Goal: Task Accomplishment & Management: Manage account settings

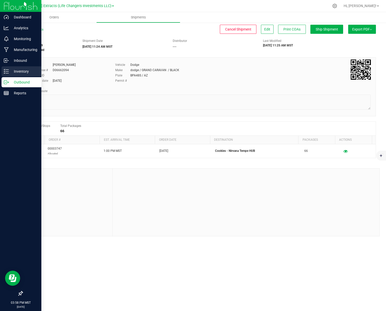
click at [12, 70] on p "Inventory" at bounding box center [24, 71] width 30 height 6
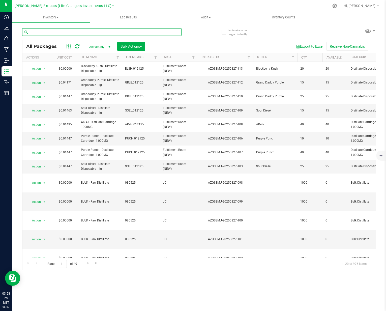
click at [73, 32] on input "text" at bounding box center [102, 32] width 160 height 8
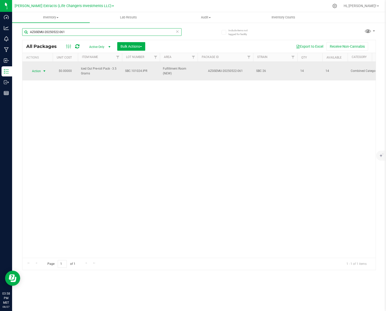
type input "AZGSEMU-20250522-061"
click at [35, 71] on span "Action" at bounding box center [35, 71] width 14 height 7
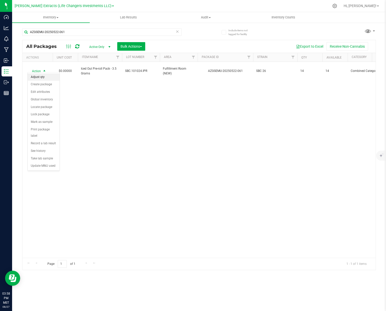
click at [36, 79] on li "Adjust qty" at bounding box center [44, 77] width 32 height 8
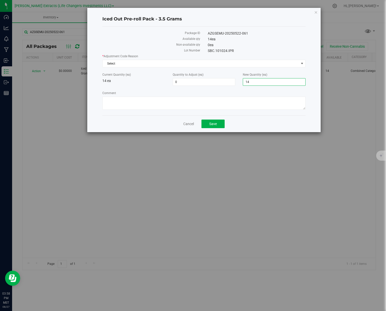
click at [267, 81] on span "14 14" at bounding box center [274, 82] width 63 height 8
click at [267, 81] on input "14" at bounding box center [274, 81] width 62 height 7
type input "13"
type input "-1"
type input "13"
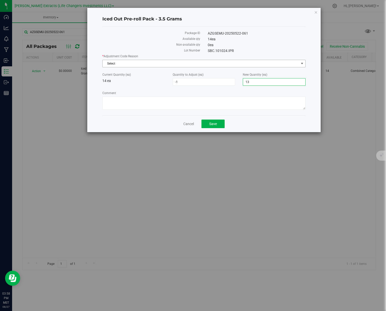
drag, startPoint x: 241, startPoint y: 61, endPoint x: 188, endPoint y: 70, distance: 53.9
click at [241, 61] on span "Select" at bounding box center [201, 63] width 197 height 7
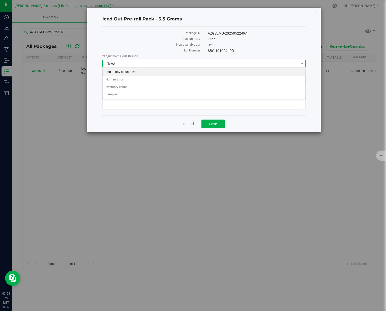
click at [144, 70] on li "End of day adjustment" at bounding box center [204, 72] width 203 height 8
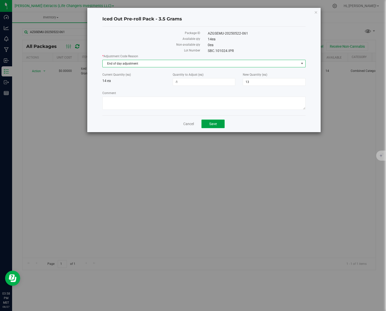
click at [219, 125] on button "Save" at bounding box center [213, 124] width 23 height 9
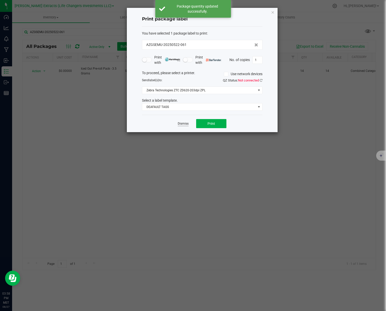
click at [188, 124] on link "Dismiss" at bounding box center [183, 124] width 11 height 4
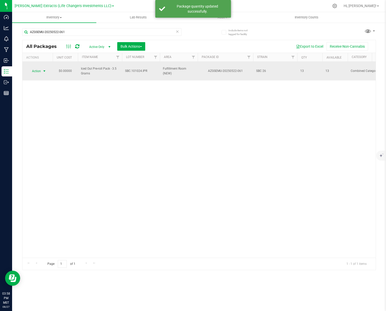
click at [36, 69] on span "Action" at bounding box center [35, 71] width 14 height 7
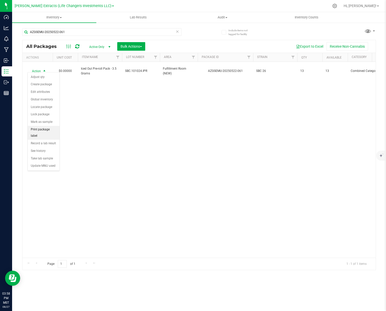
click at [51, 130] on li "Print package label" at bounding box center [44, 133] width 32 height 14
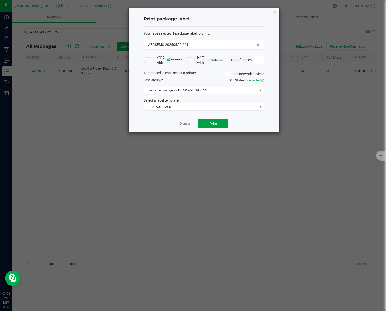
click at [209, 125] on button "Print" at bounding box center [213, 123] width 30 height 9
click at [187, 123] on link "Dismiss" at bounding box center [185, 124] width 11 height 4
